Goal: Information Seeking & Learning: Learn about a topic

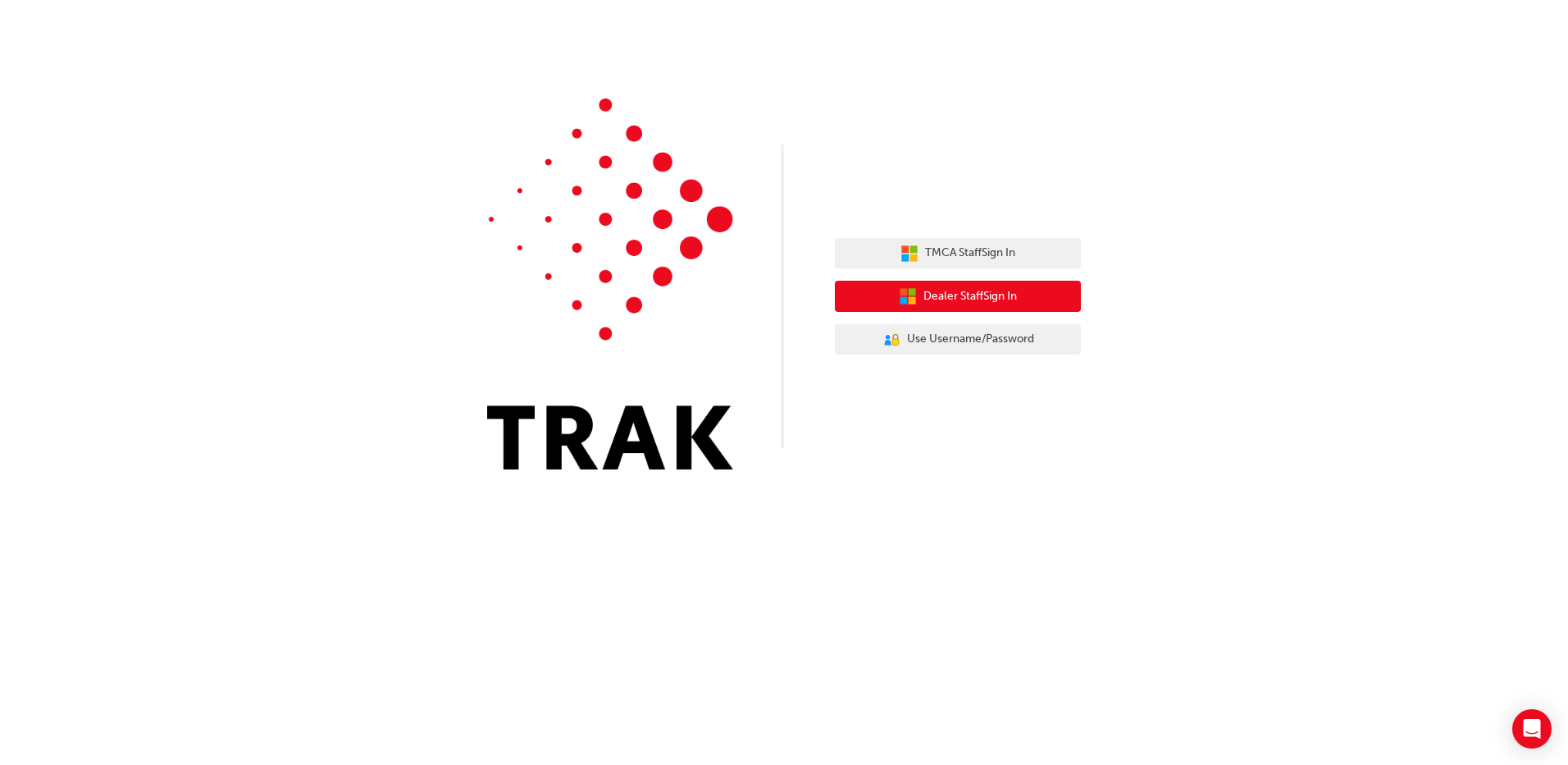
click at [985, 294] on span "Dealer Staff Sign In" at bounding box center [970, 296] width 94 height 19
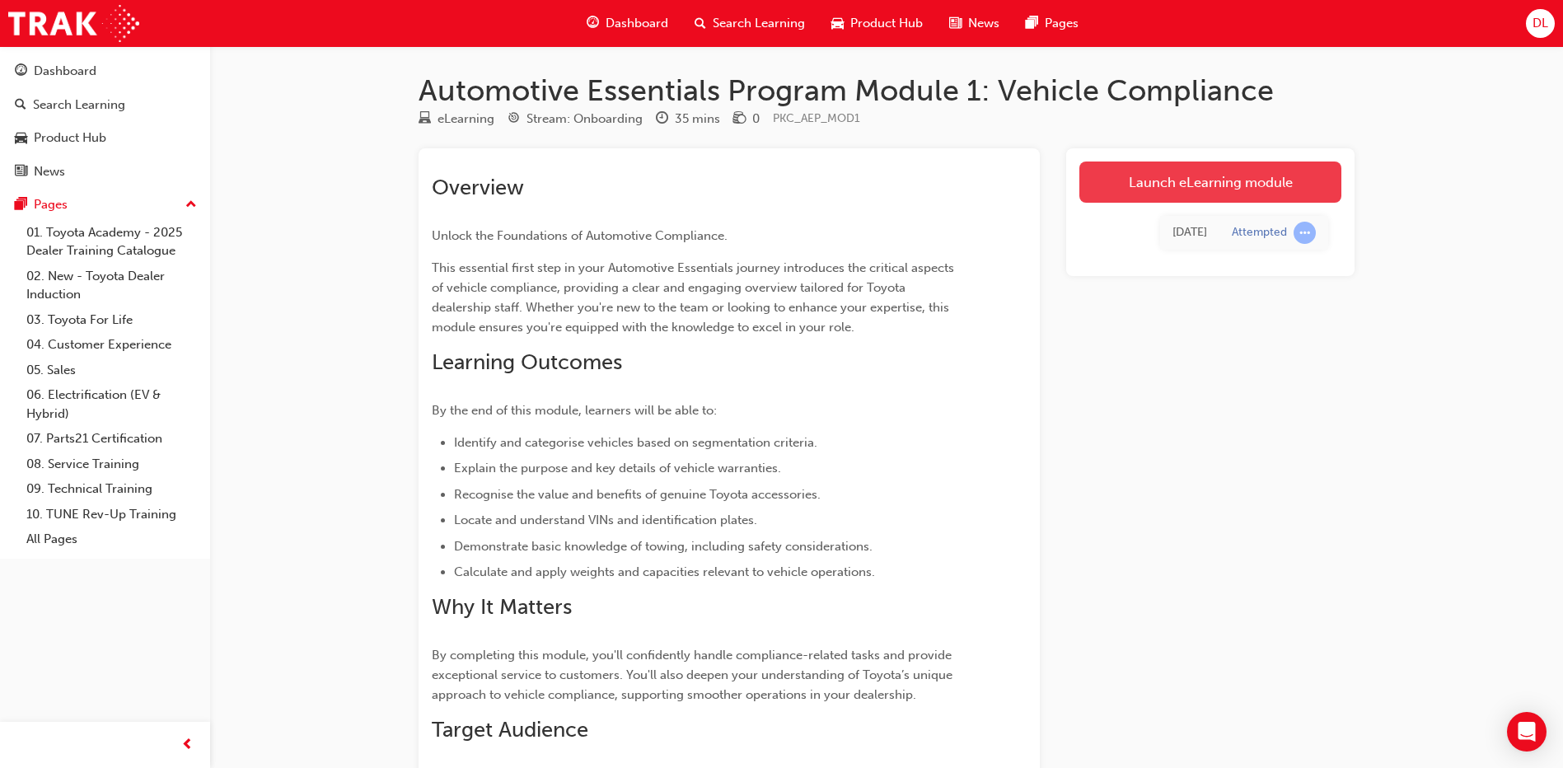
click at [1214, 180] on link "Launch eLearning module" at bounding box center [1210, 181] width 262 height 41
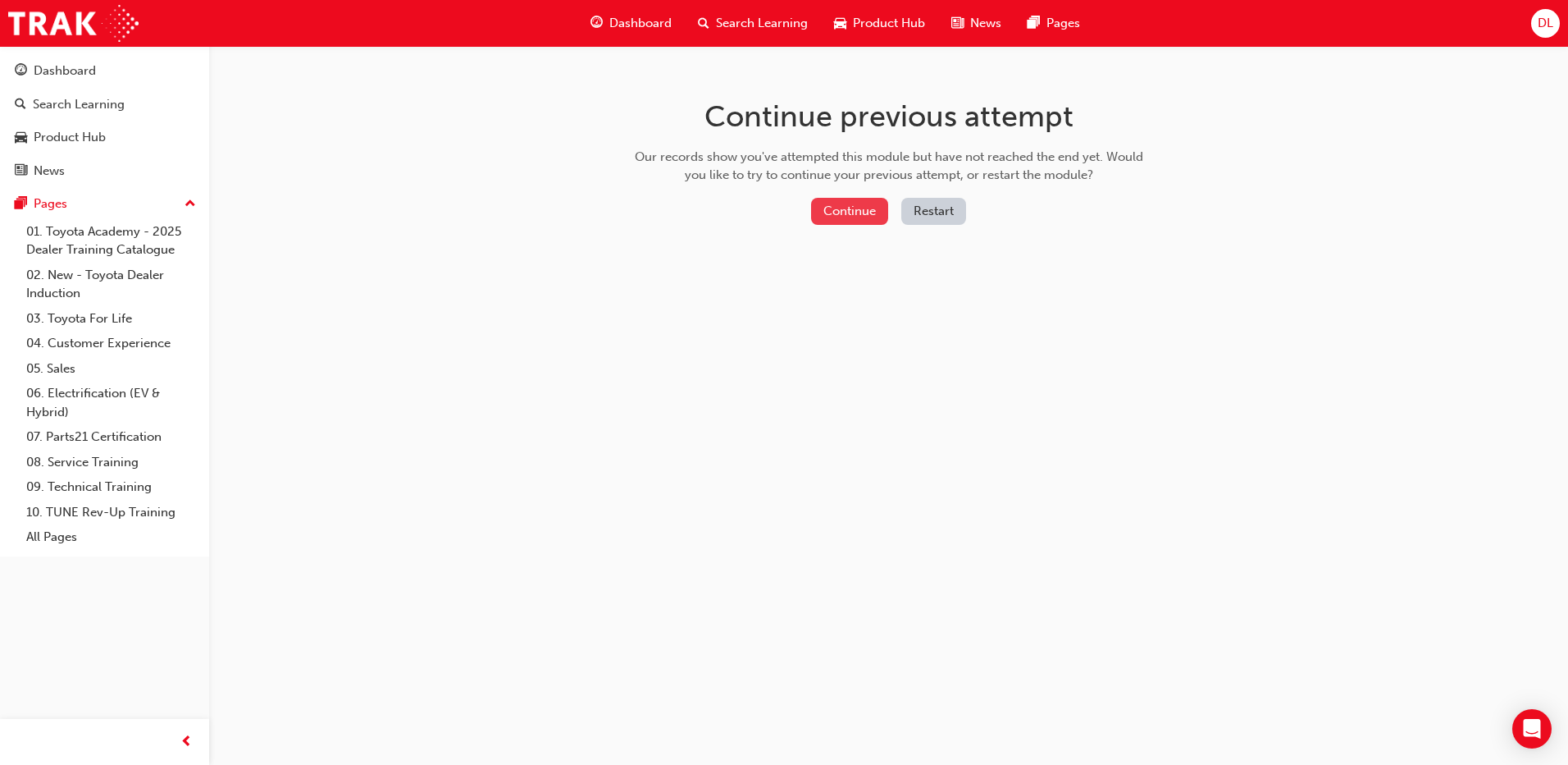
click at [870, 211] on button "Continue" at bounding box center [849, 211] width 77 height 27
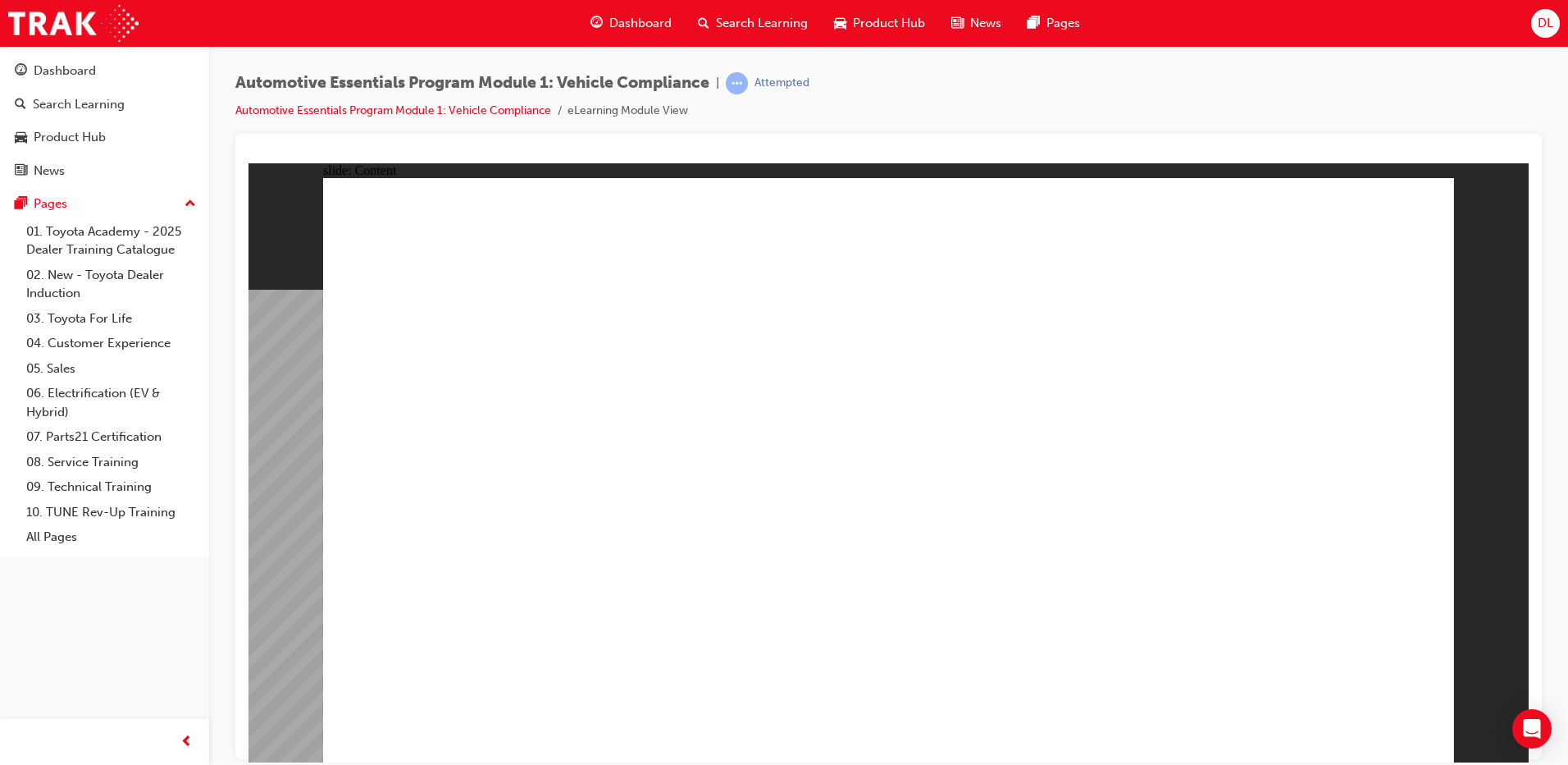
click at [1460, 541] on div "slide: Content Passenger Vehicles1.png Rectangle 1 Vehicle Segmentation FAQ.png…" at bounding box center [889, 461] width 1280 height 599
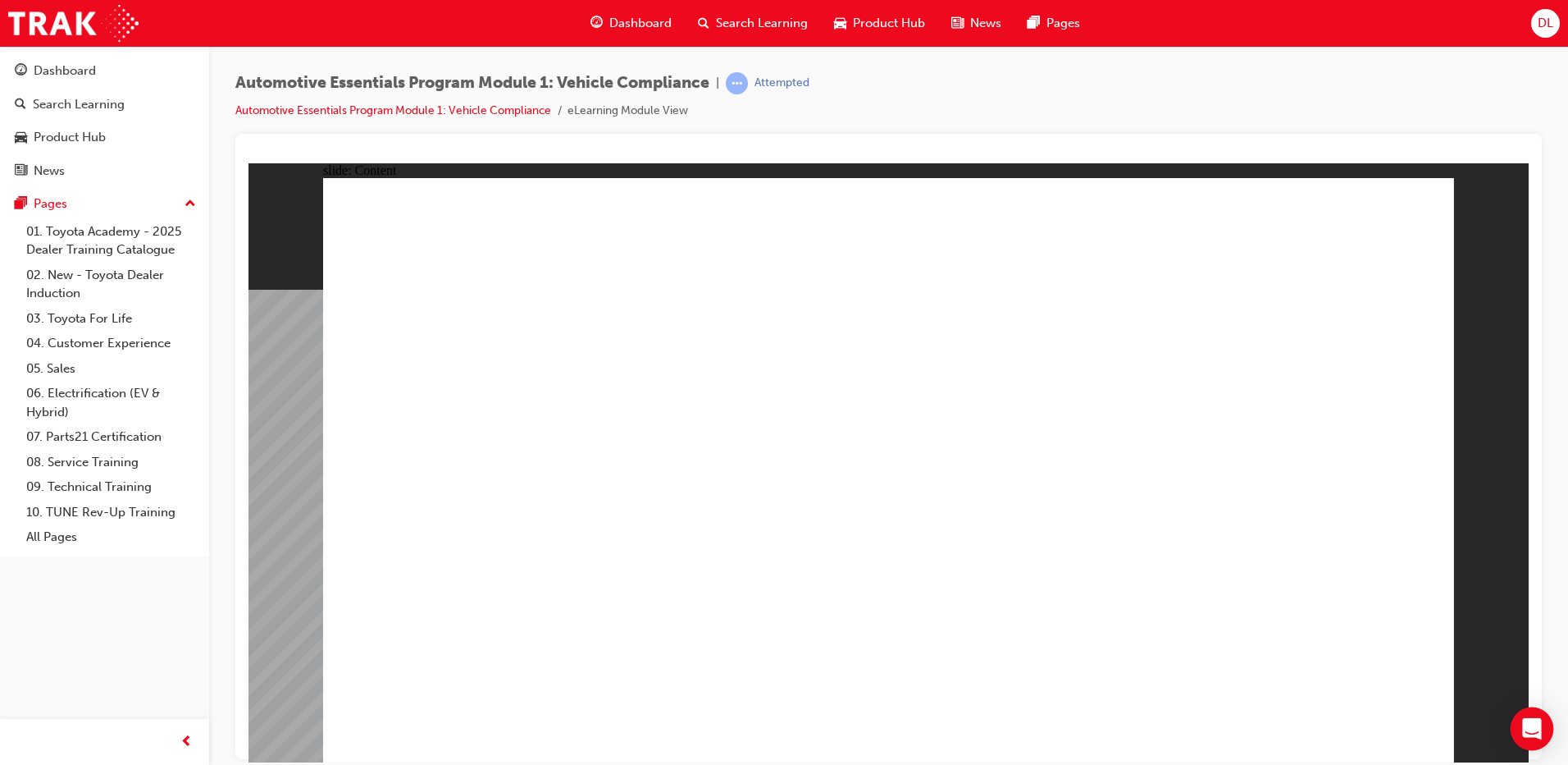
click at [1526, 734] on icon "Open Intercom Messenger" at bounding box center [1531, 728] width 19 height 21
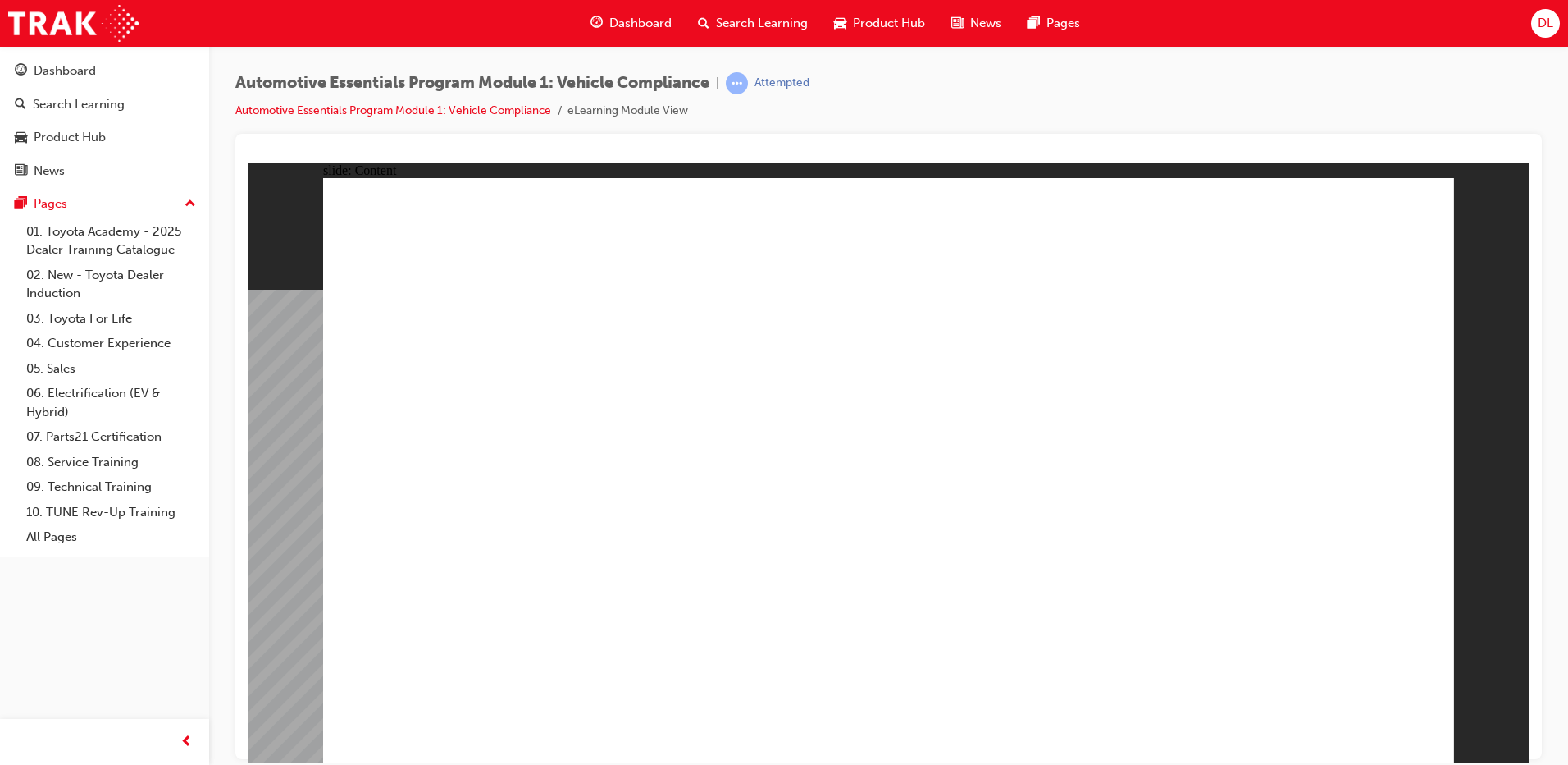
drag, startPoint x: 556, startPoint y: 518, endPoint x: 1038, endPoint y: 237, distance: 557.9
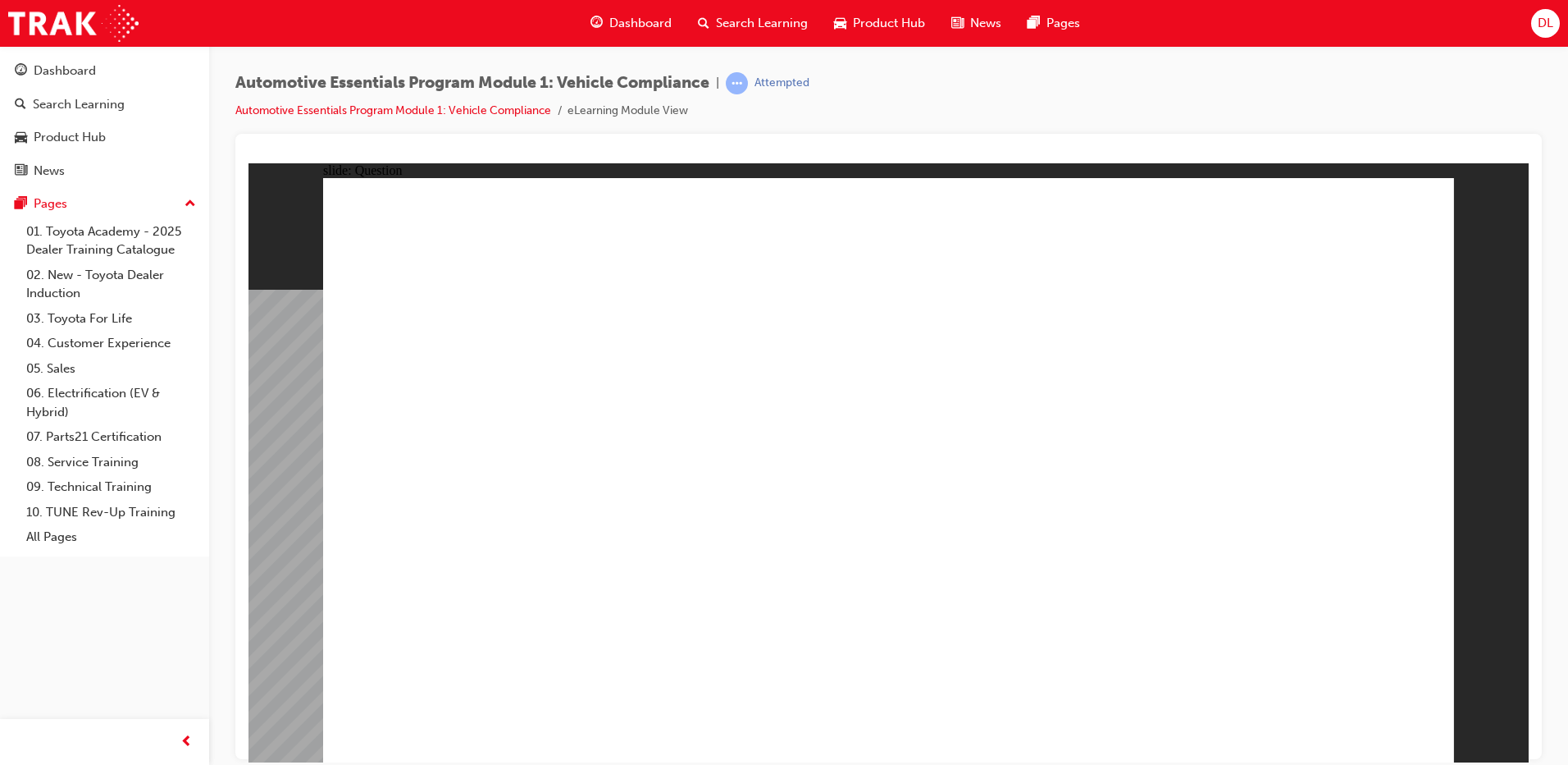
radio input "true"
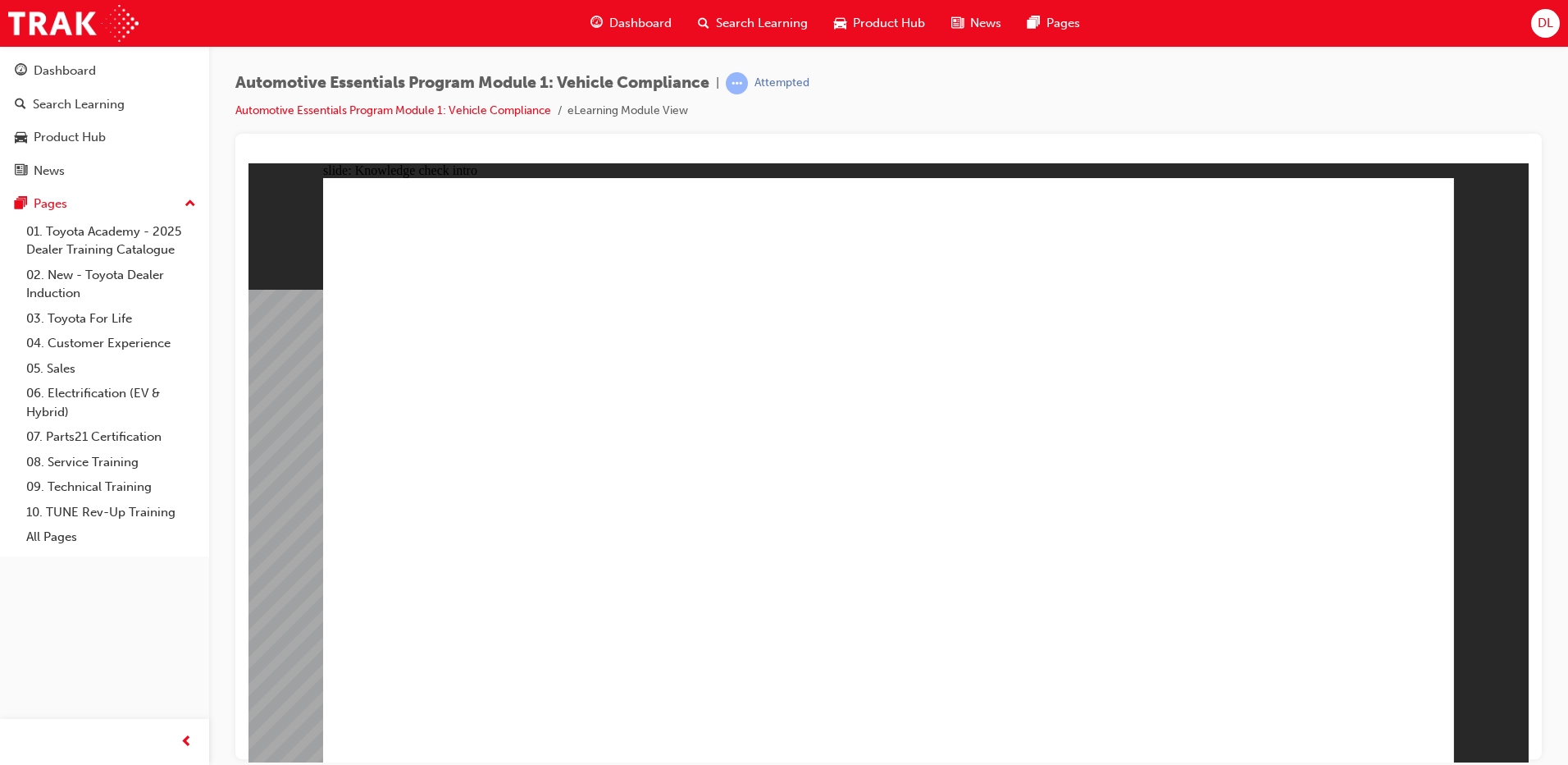
radio input "true"
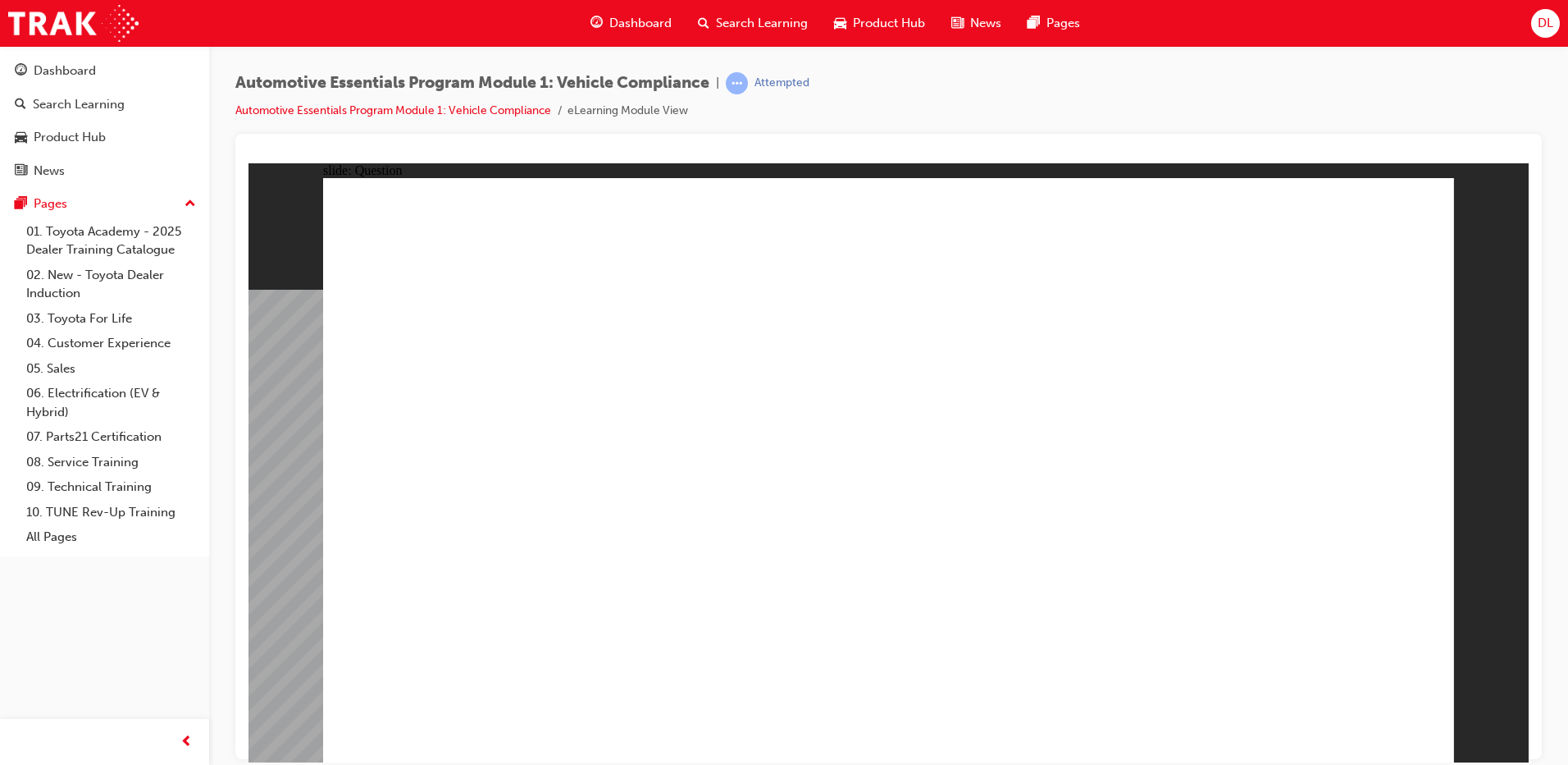
radio input "true"
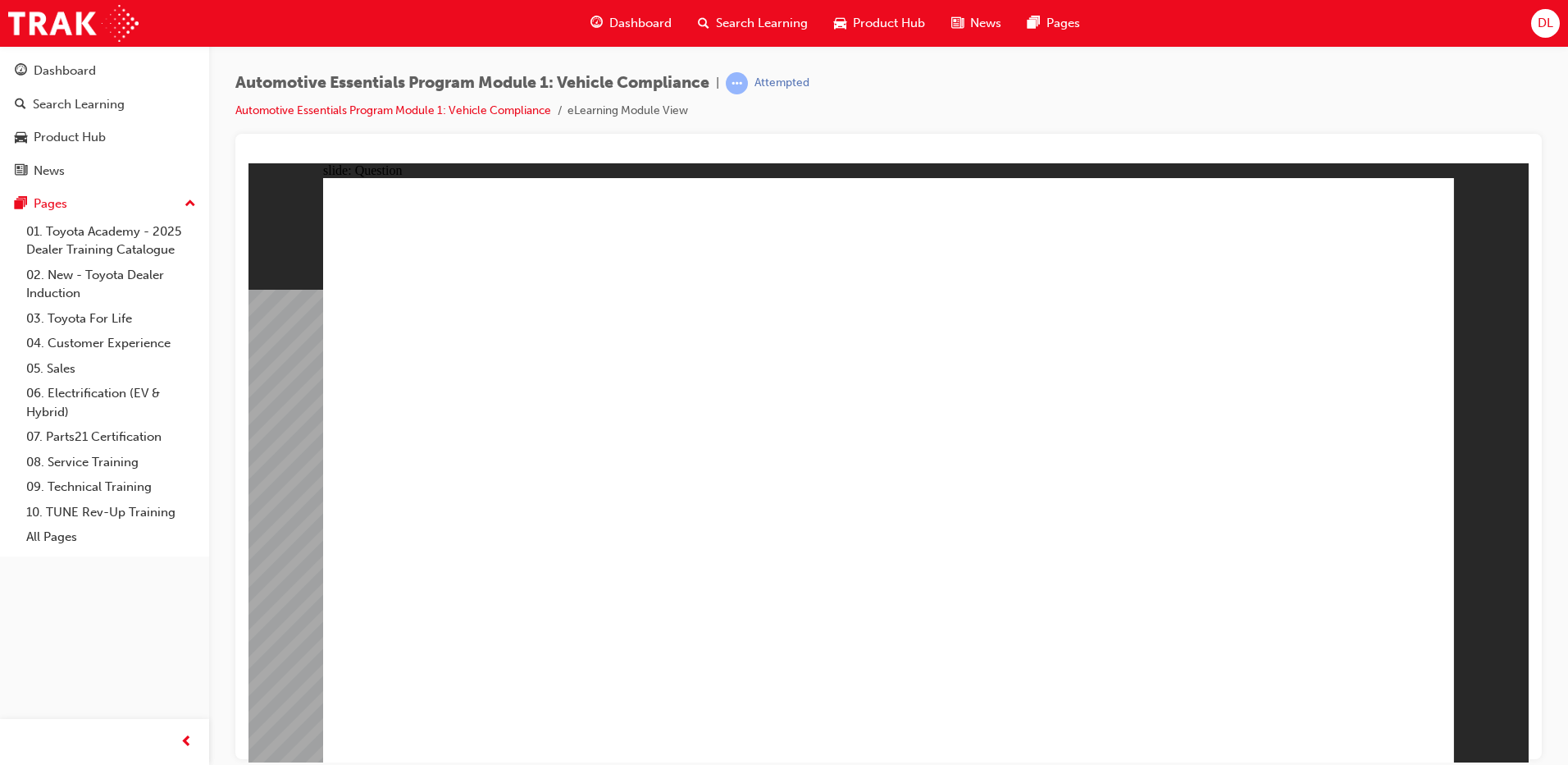
radio input "true"
